Goal: Share content: Share content

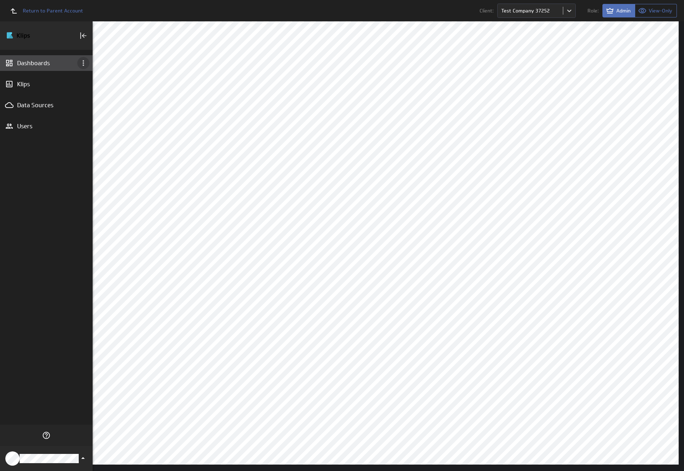
click at [83, 63] on icon "Dashboard menu" at bounding box center [83, 63] width 1 height 6
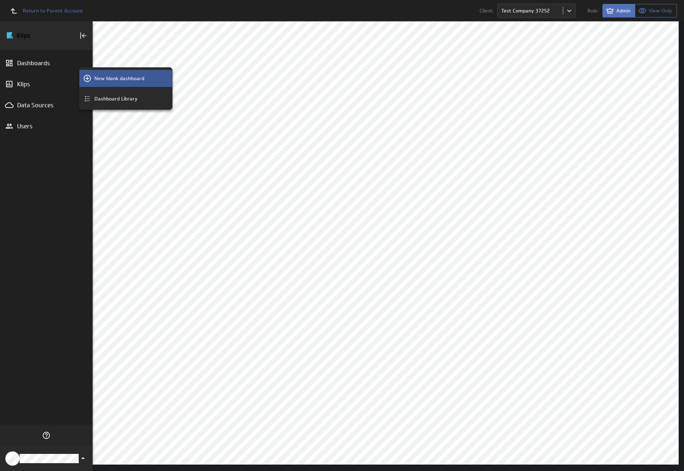
click at [126, 78] on p "New blank dashboard" at bounding box center [119, 78] width 50 height 7
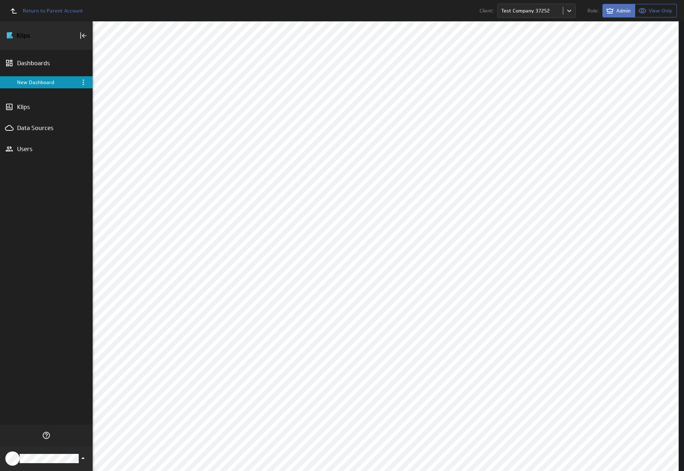
click at [46, 82] on div "New Dashboard" at bounding box center [47, 82] width 60 height 6
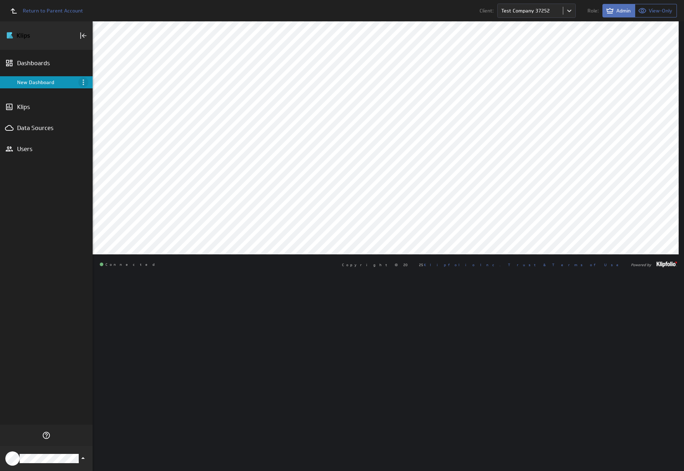
click at [83, 82] on icon "Menu" at bounding box center [83, 82] width 1 height 6
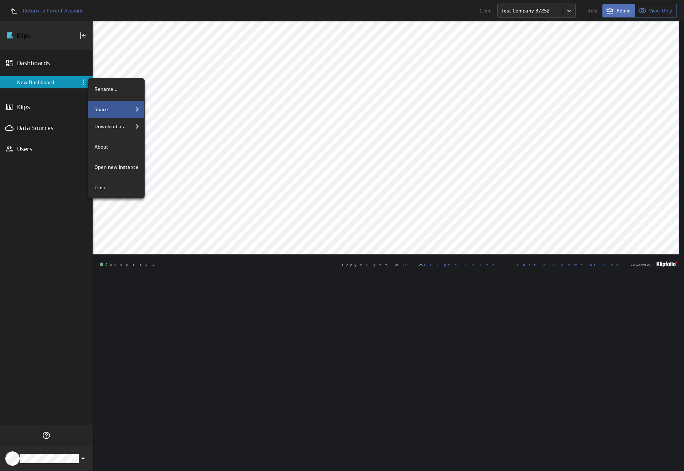
click at [116, 109] on div "Share" at bounding box center [117, 109] width 50 height 9
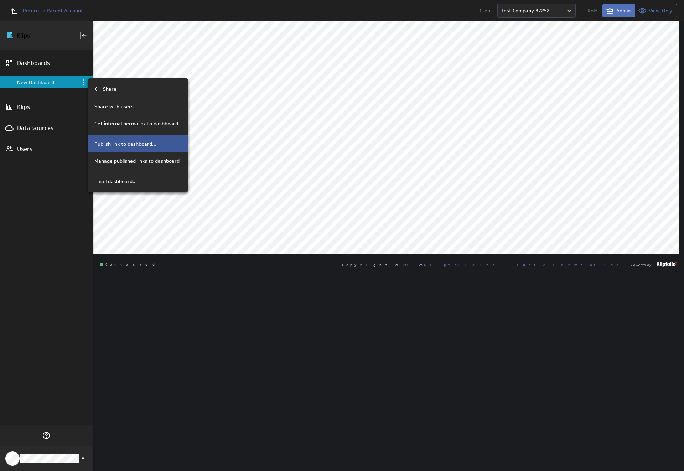
click at [137, 144] on p "Publish link to dashboard..." at bounding box center [125, 143] width 62 height 7
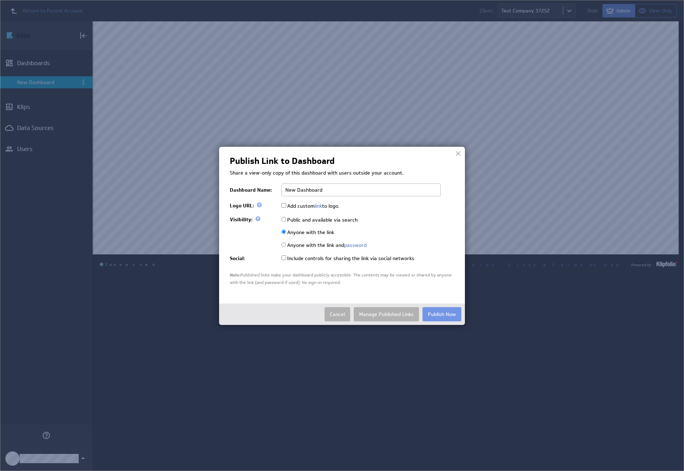
click at [284, 219] on input "Public and available via search" at bounding box center [284, 219] width 5 height 5
radio input "true"
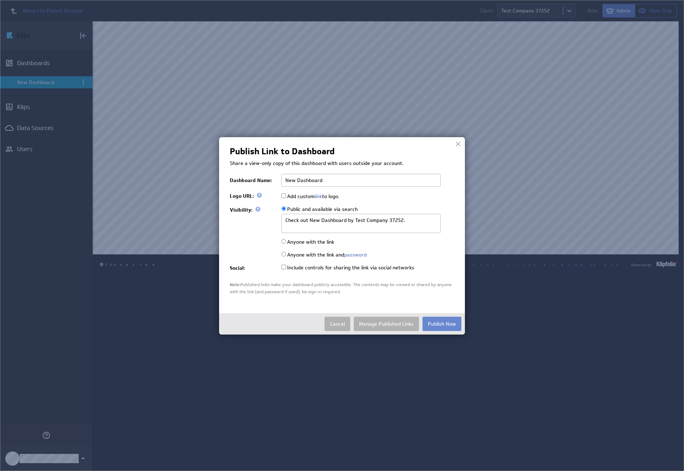
click at [442, 323] on button "Publish Now" at bounding box center [442, 324] width 39 height 14
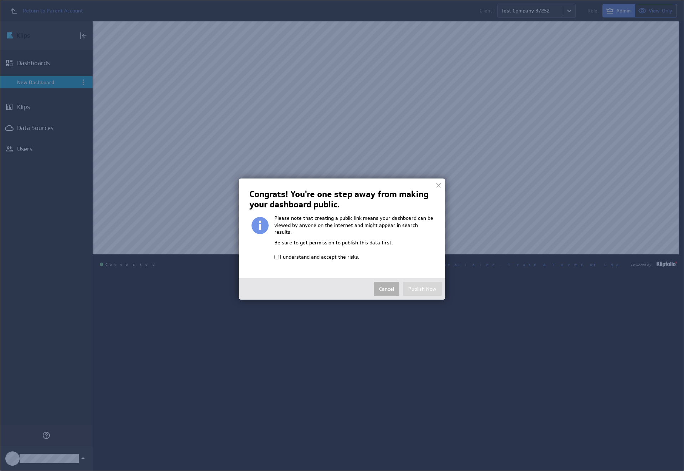
click at [277, 255] on input "I understand and accept the risks." at bounding box center [276, 257] width 5 height 5
checkbox input "true"
click at [422, 282] on button "Publish Now" at bounding box center [422, 289] width 39 height 14
